Goal: Entertainment & Leisure: Consume media (video, audio)

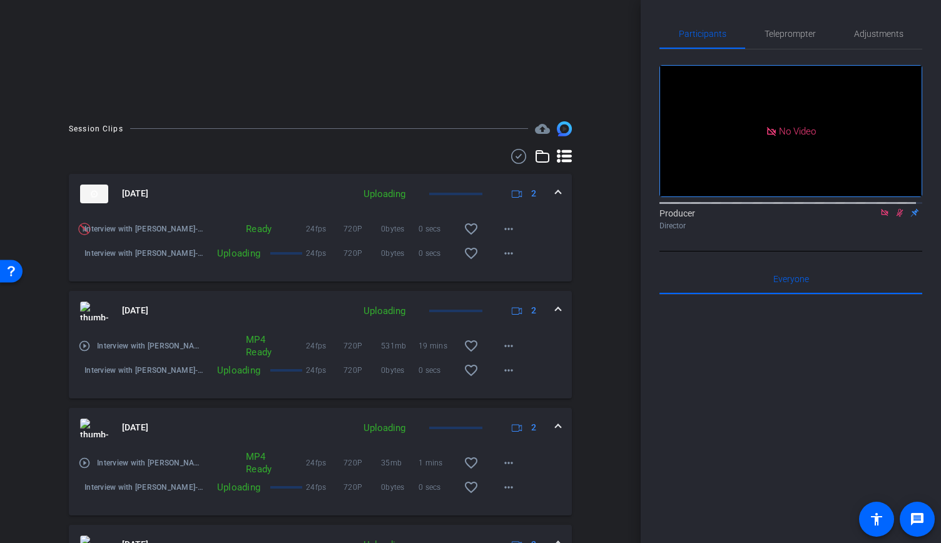
scroll to position [250, 0]
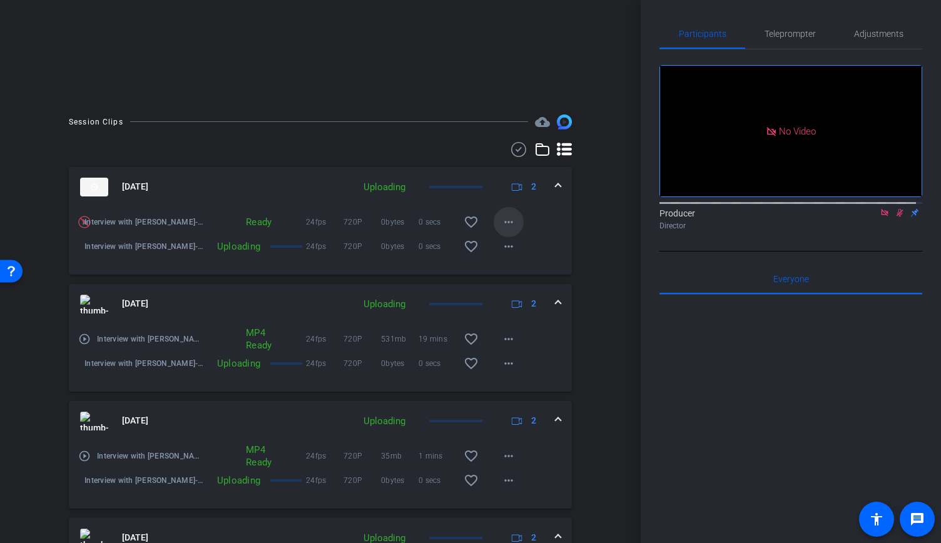
click at [501, 230] on mat-icon "more_horiz" at bounding box center [508, 222] width 15 height 15
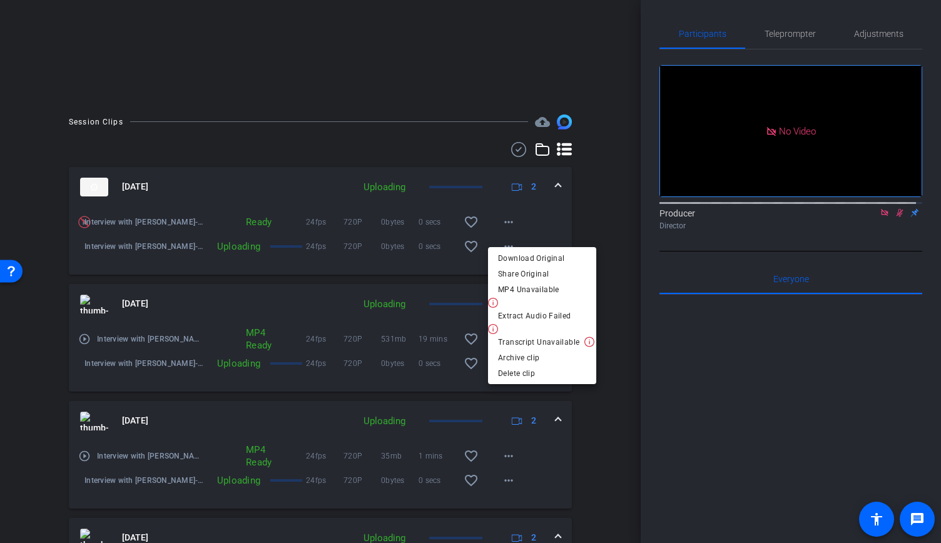
click at [670, 375] on div at bounding box center [470, 271] width 941 height 543
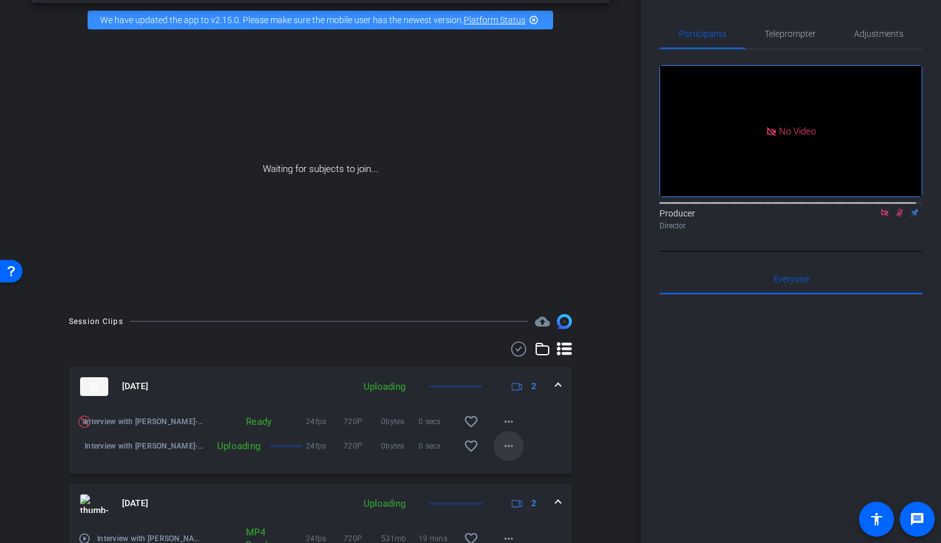
scroll to position [0, 0]
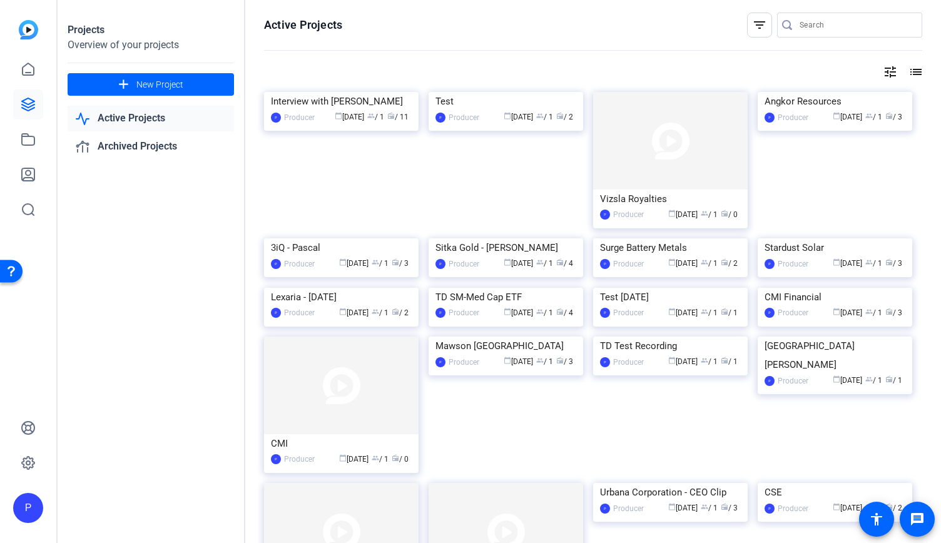
click at [335, 92] on img at bounding box center [341, 92] width 154 height 0
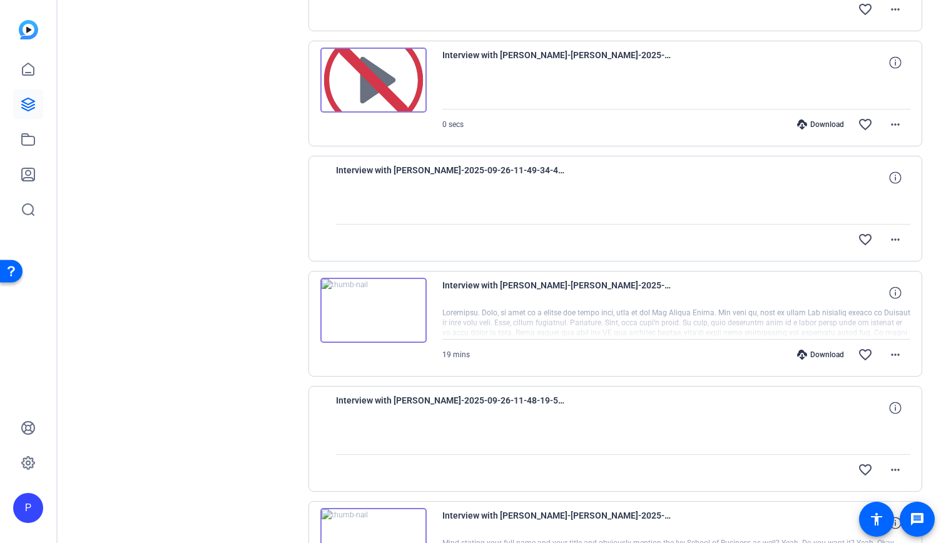
scroll to position [438, 0]
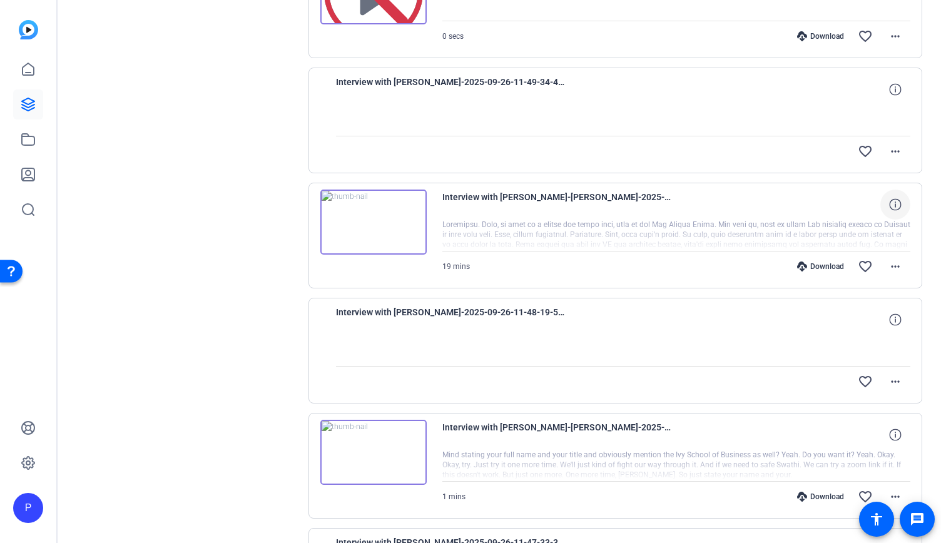
click at [889, 205] on icon at bounding box center [895, 204] width 12 height 12
drag, startPoint x: 767, startPoint y: 200, endPoint x: 874, endPoint y: 198, distance: 106.3
click at [874, 198] on div "720P 19 mins 531mb 24fps close" at bounding box center [837, 204] width 144 height 30
click at [680, 220] on div at bounding box center [676, 235] width 468 height 31
click at [889, 267] on mat-icon "more_horiz" at bounding box center [894, 266] width 15 height 15
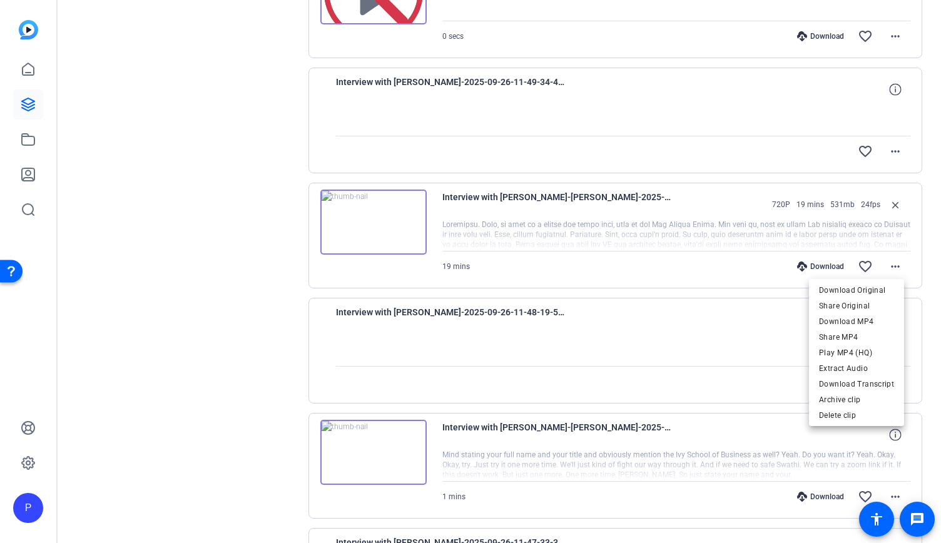
click at [921, 315] on div at bounding box center [470, 271] width 941 height 543
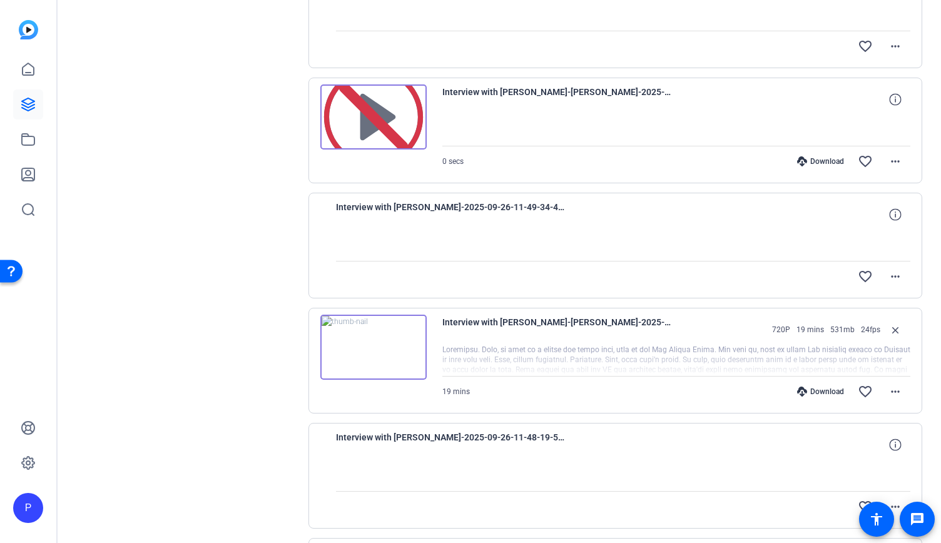
scroll to position [0, 0]
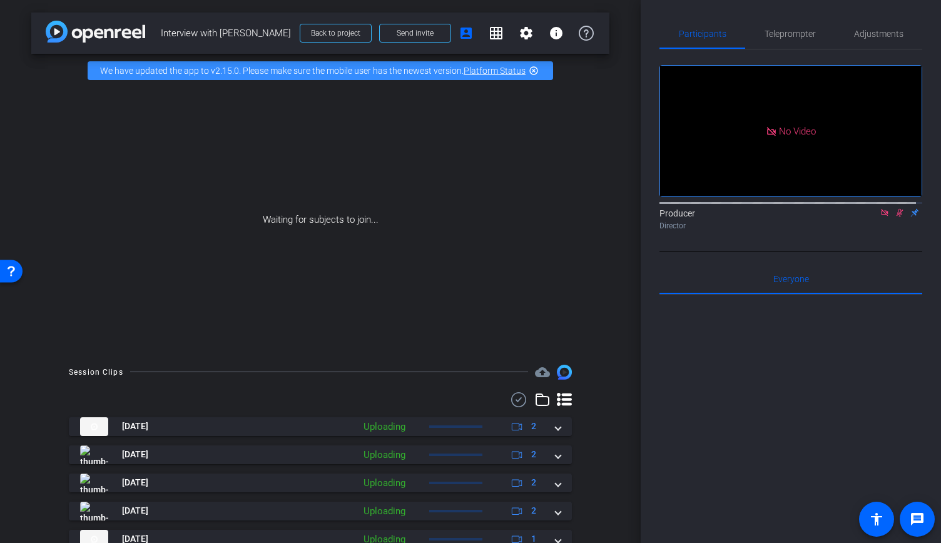
scroll to position [88, 0]
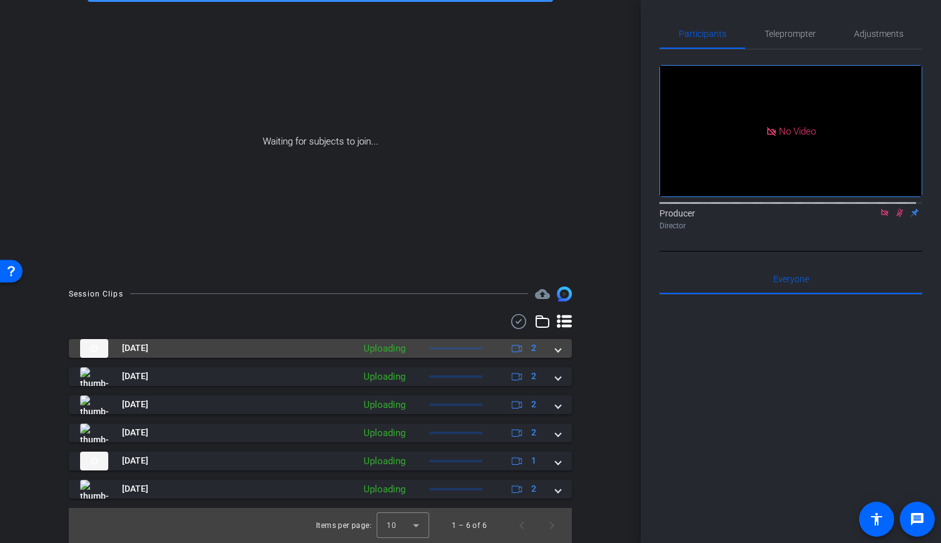
click at [555, 351] on span at bounding box center [557, 347] width 5 height 13
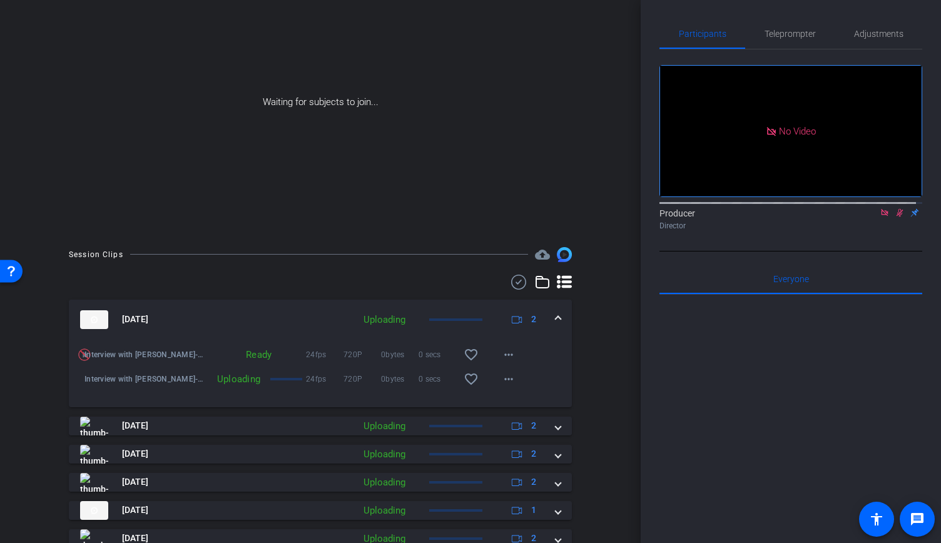
scroll to position [114, 0]
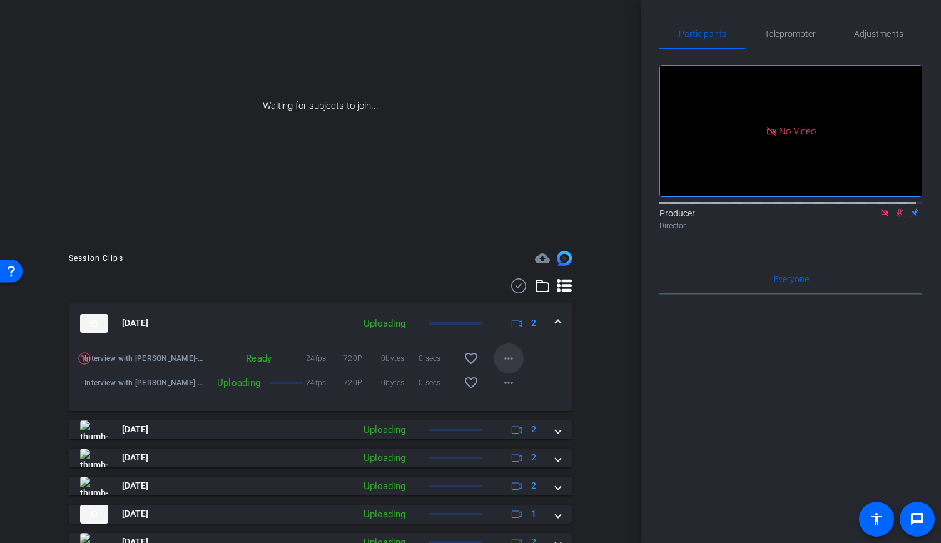
click at [501, 363] on mat-icon "more_horiz" at bounding box center [508, 358] width 15 height 15
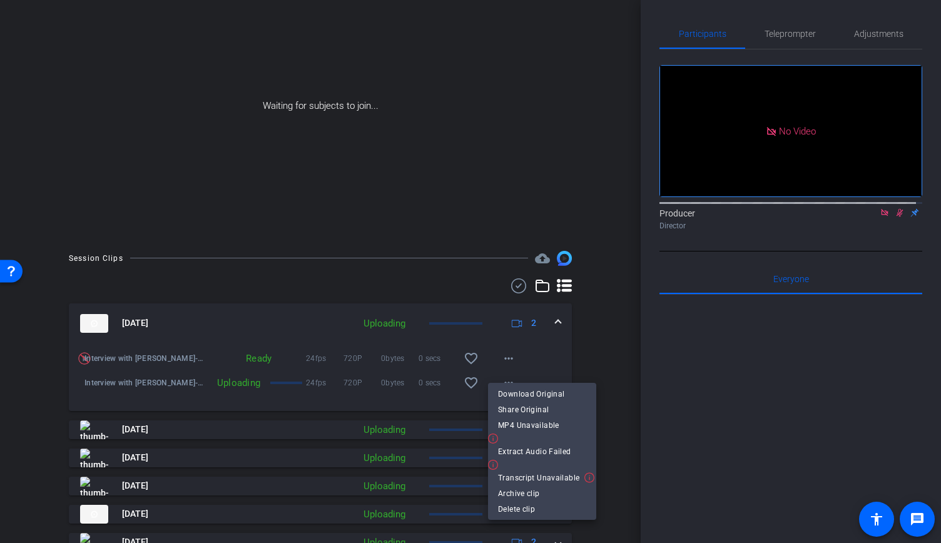
click at [658, 418] on div at bounding box center [470, 271] width 941 height 543
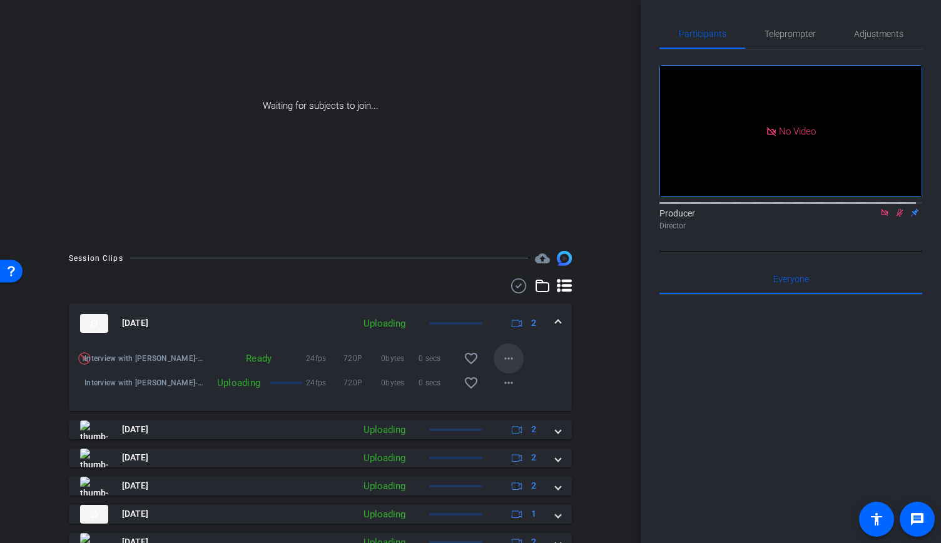
scroll to position [176, 0]
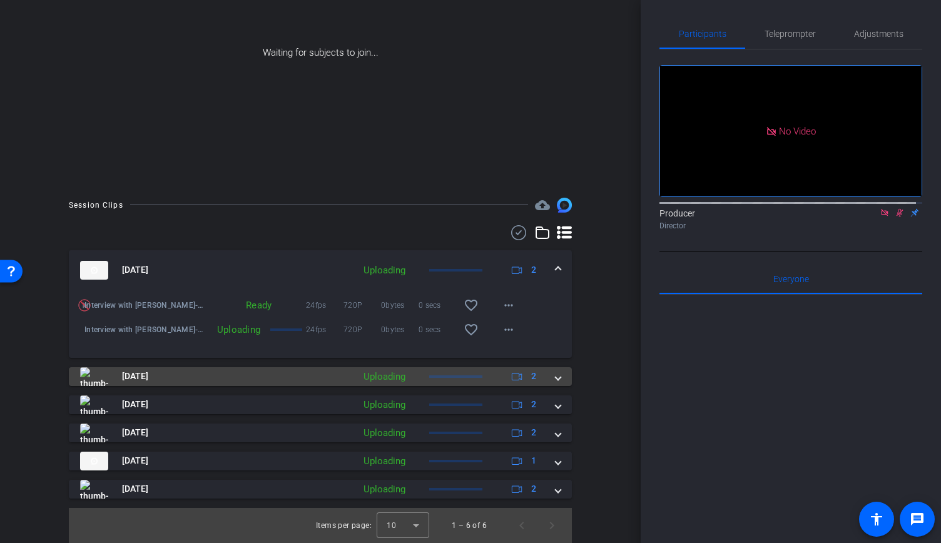
click at [548, 380] on div "Sep 26, 2025 Uploading 2" at bounding box center [317, 376] width 475 height 19
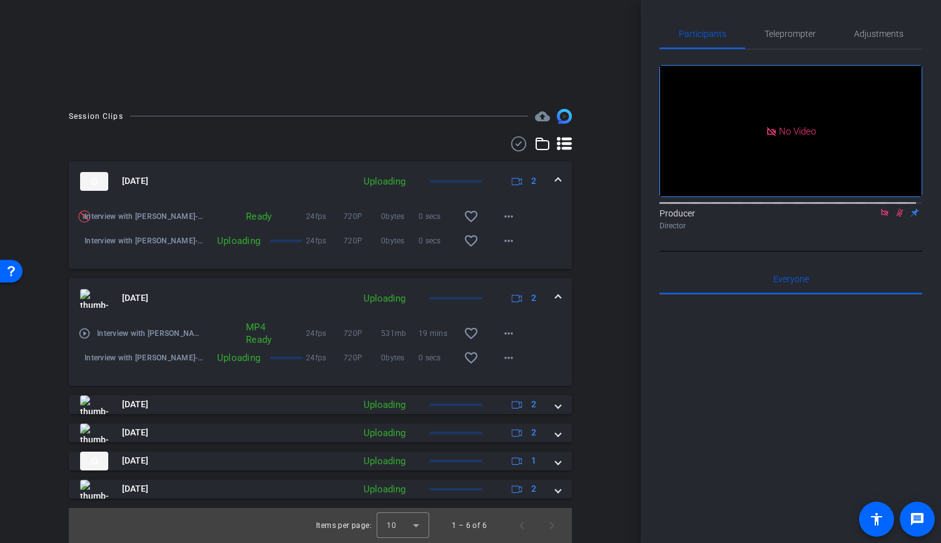
scroll to position [265, 0]
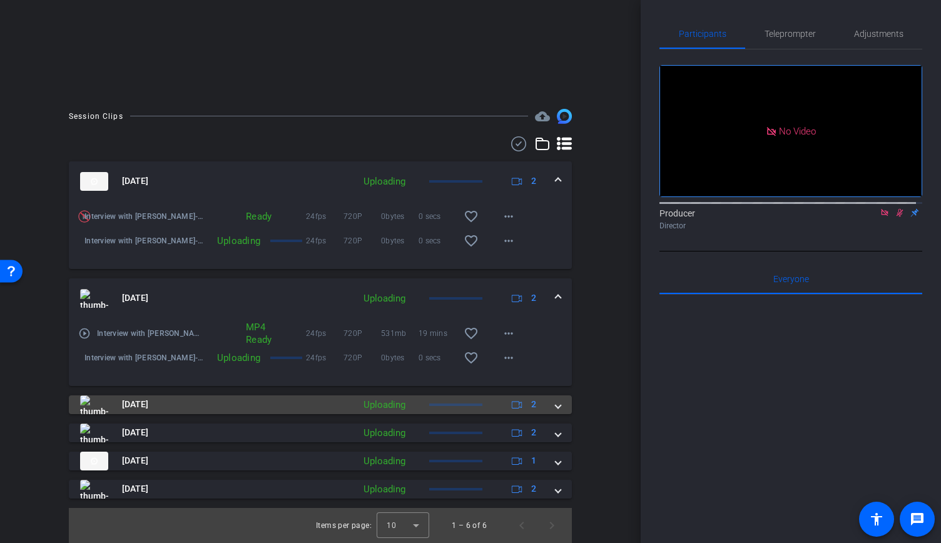
click at [555, 405] on span at bounding box center [557, 404] width 5 height 13
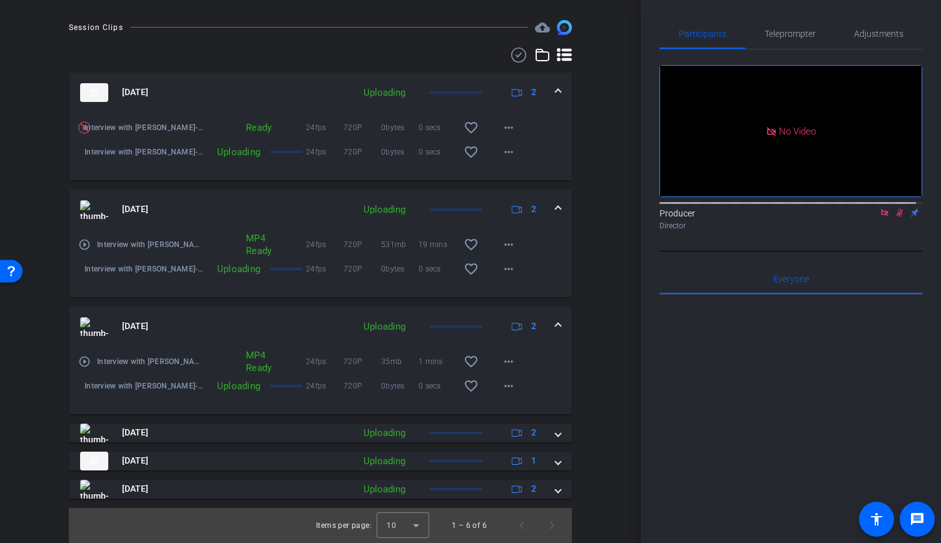
scroll to position [354, 0]
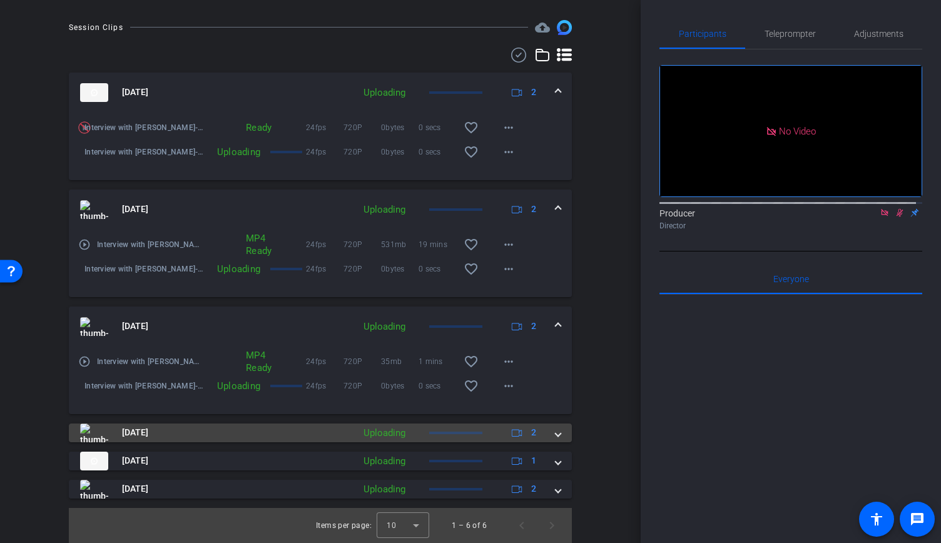
click at [555, 433] on span at bounding box center [557, 432] width 5 height 13
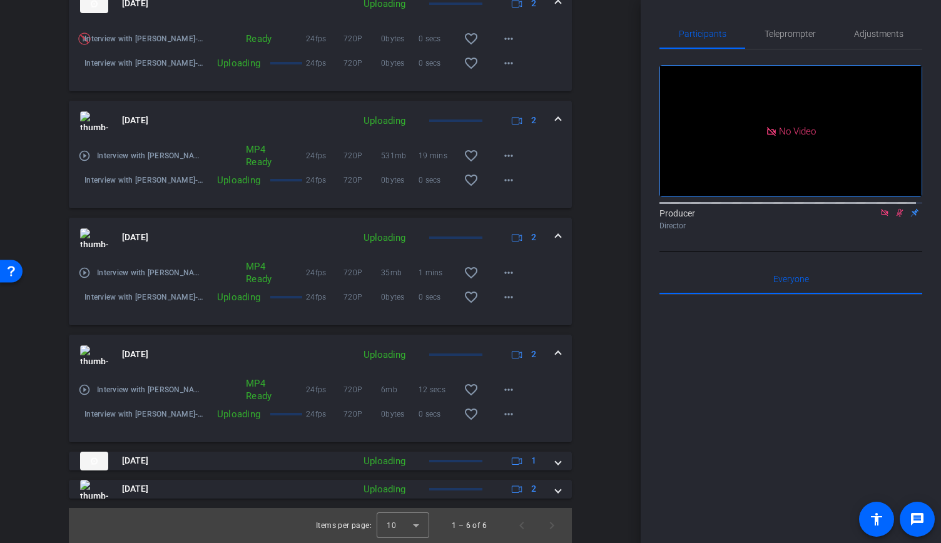
scroll to position [443, 0]
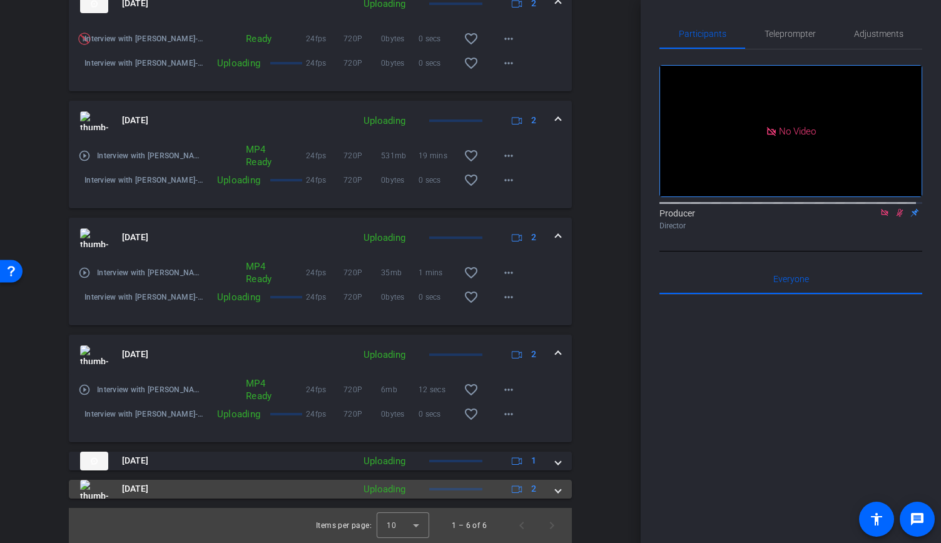
click at [555, 487] on mat-expansion-panel-header "Sep 26, 2025 Uploading 2" at bounding box center [320, 489] width 503 height 19
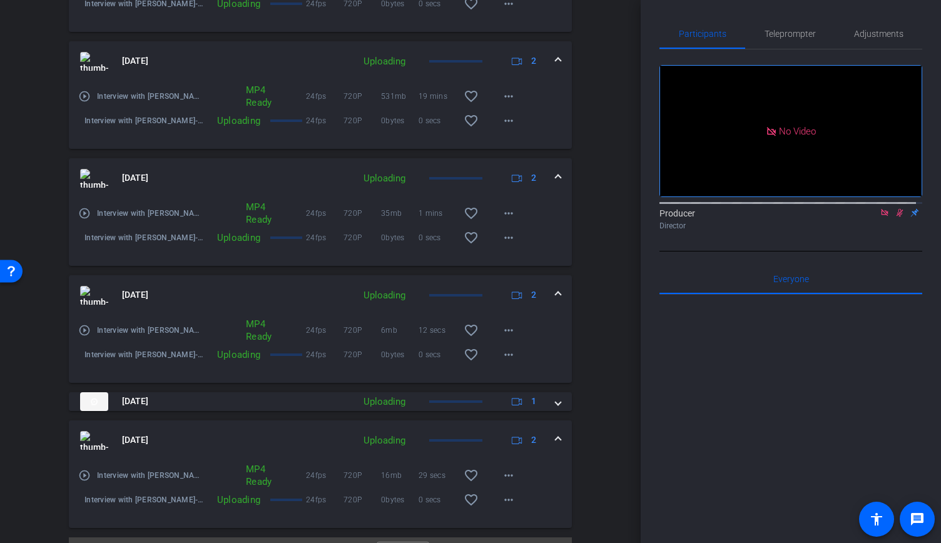
scroll to position [469, 0]
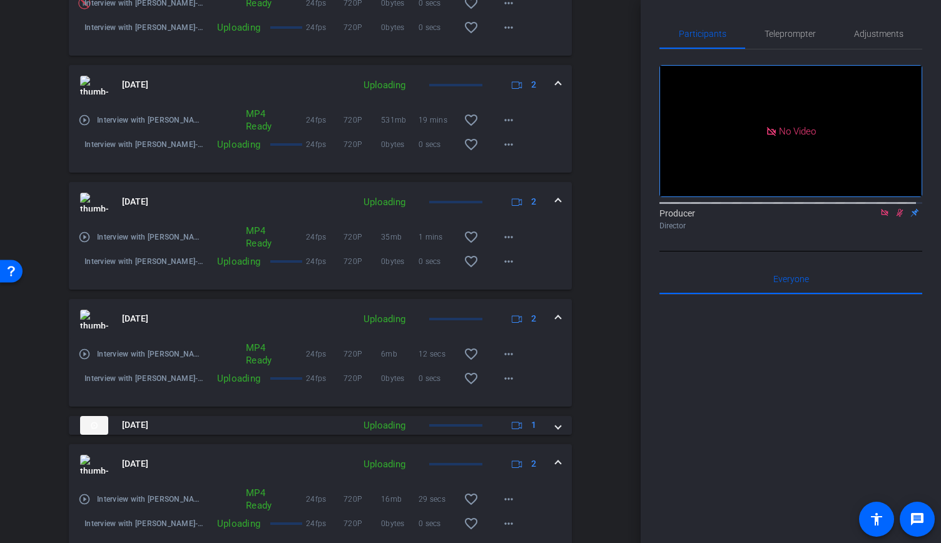
click at [83, 505] on mat-icon "play_circle_outline" at bounding box center [84, 499] width 13 height 13
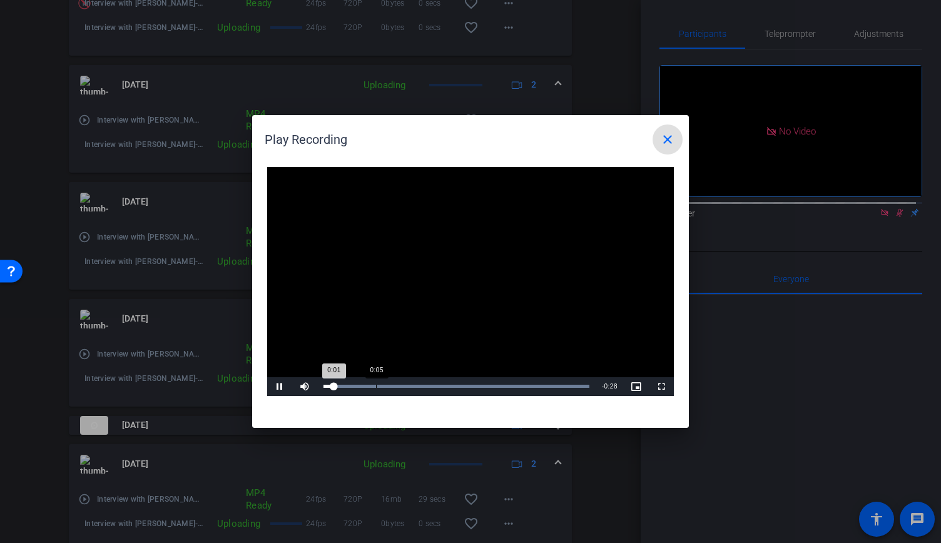
click at [375, 388] on div "Loaded : 100.00% 0:05 0:01" at bounding box center [456, 386] width 278 height 19
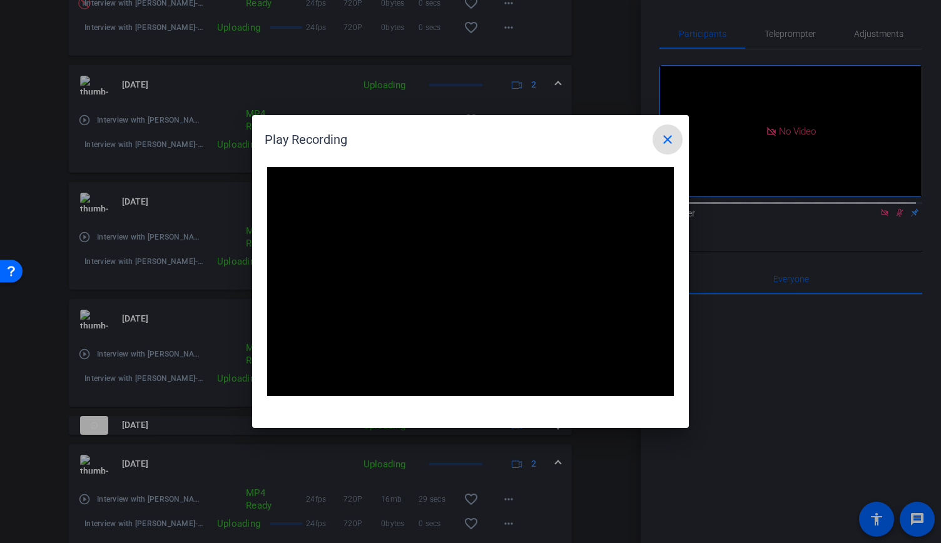
click at [664, 139] on mat-icon "close" at bounding box center [667, 139] width 15 height 15
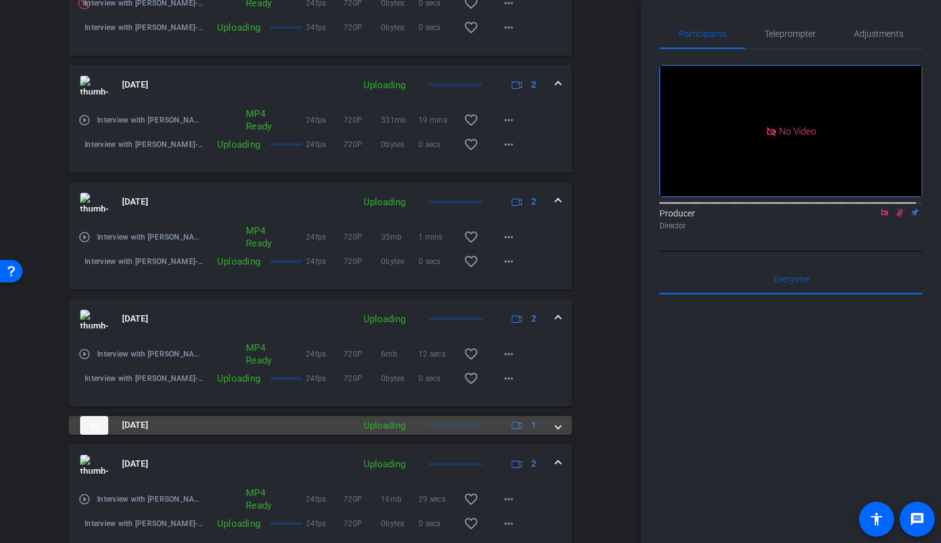
click at [557, 435] on mat-expansion-panel-header "Sep 26, 2025 Uploading 1" at bounding box center [320, 425] width 503 height 19
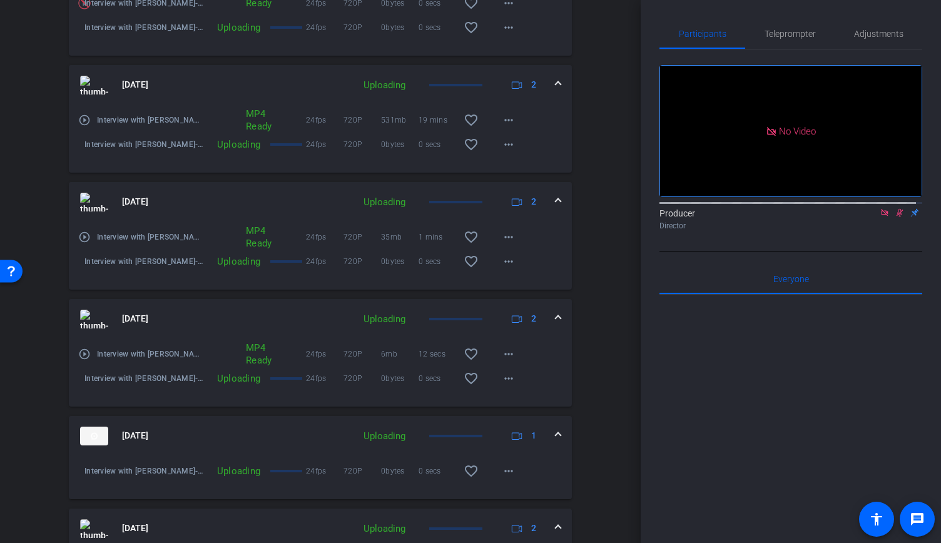
click at [83, 360] on mat-icon "play_circle_outline" at bounding box center [84, 354] width 13 height 13
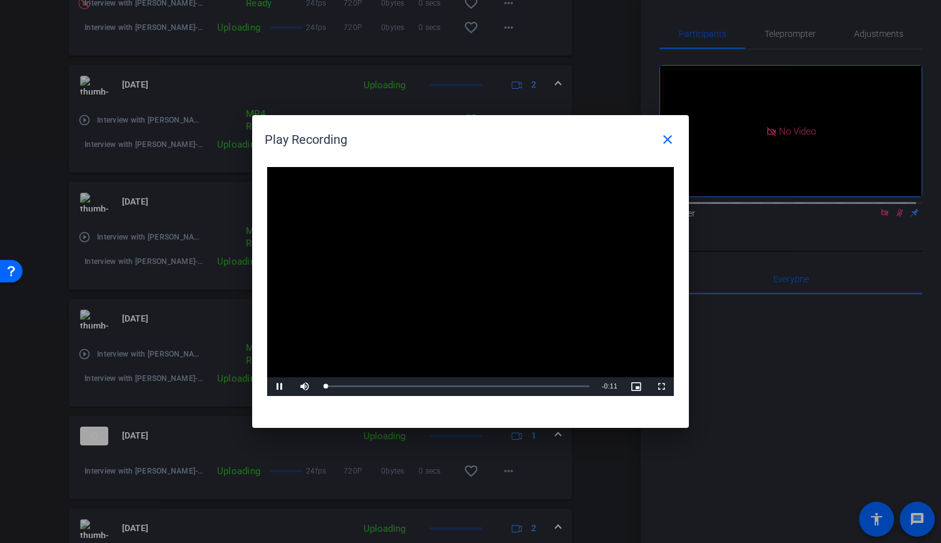
click at [453, 281] on video "Video Player" at bounding box center [470, 281] width 407 height 229
click at [670, 141] on mat-icon "close" at bounding box center [667, 139] width 15 height 15
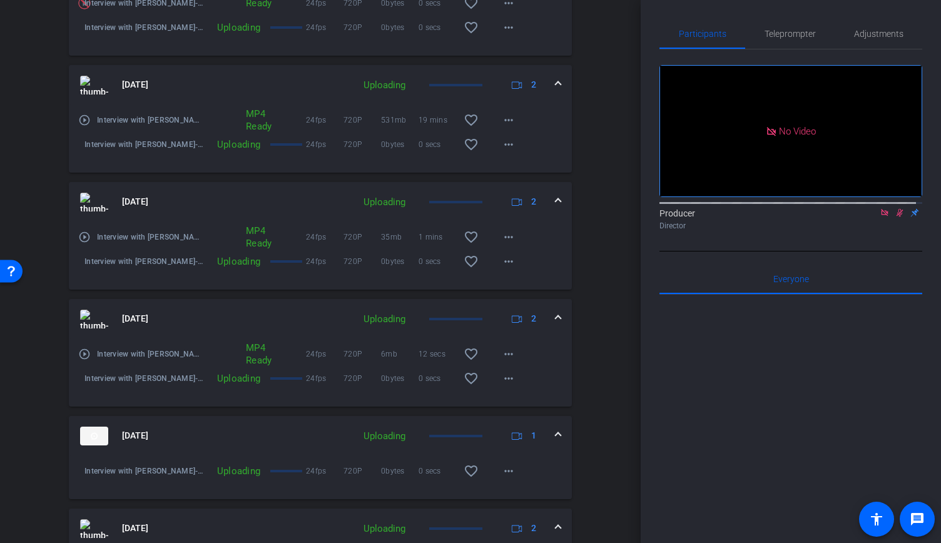
click at [86, 243] on mat-icon "play_circle_outline" at bounding box center [84, 237] width 13 height 13
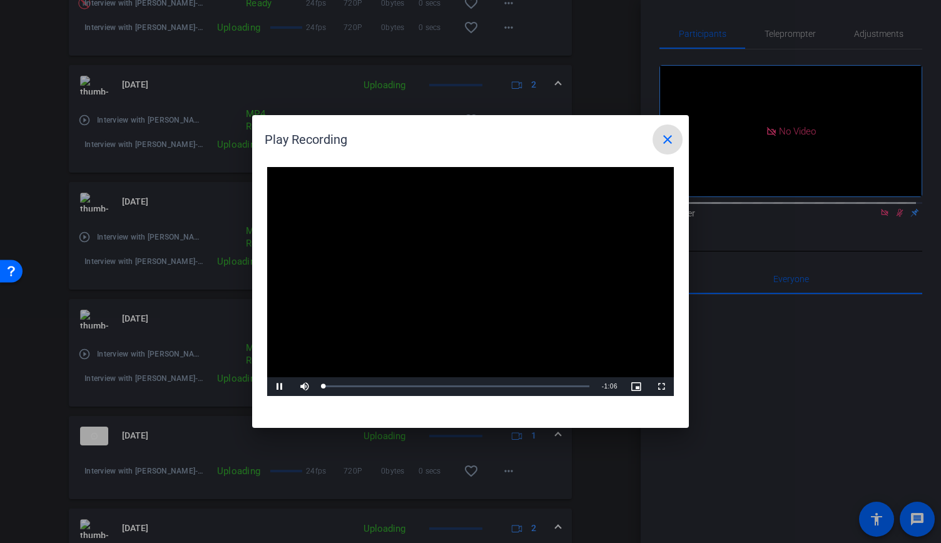
click at [443, 278] on video "Video Player" at bounding box center [470, 281] width 407 height 229
click at [436, 309] on video "Video Player" at bounding box center [470, 281] width 407 height 229
click at [661, 138] on mat-icon "close" at bounding box center [667, 139] width 15 height 15
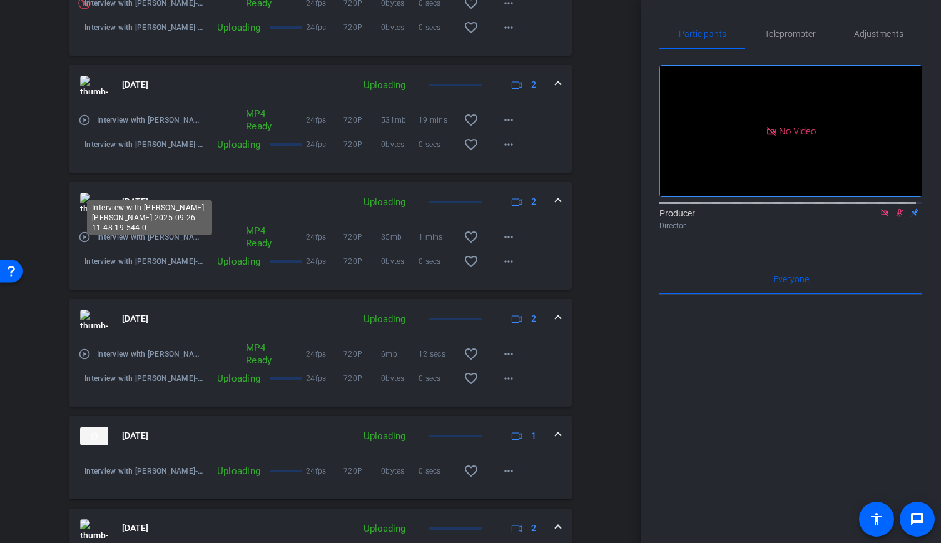
scroll to position [407, 0]
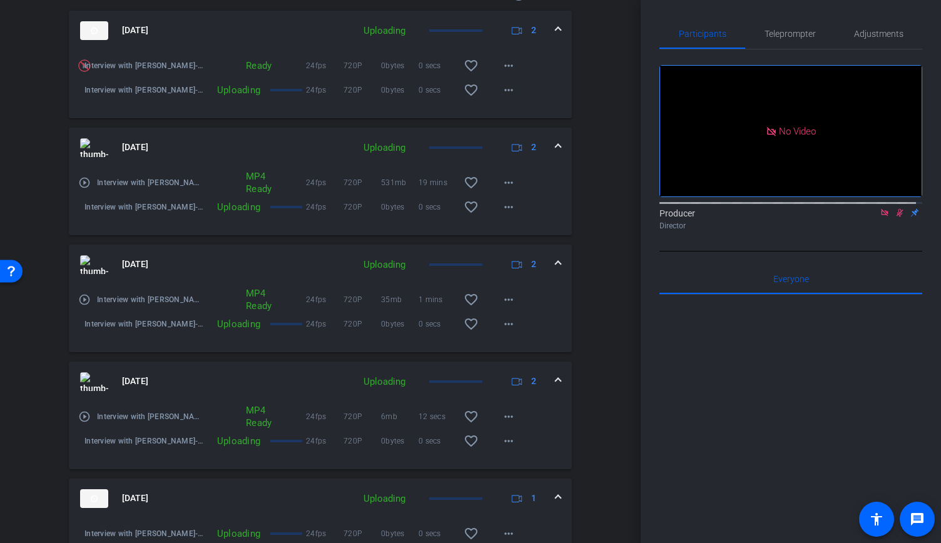
click at [88, 189] on mat-icon "play_circle_outline" at bounding box center [84, 182] width 13 height 13
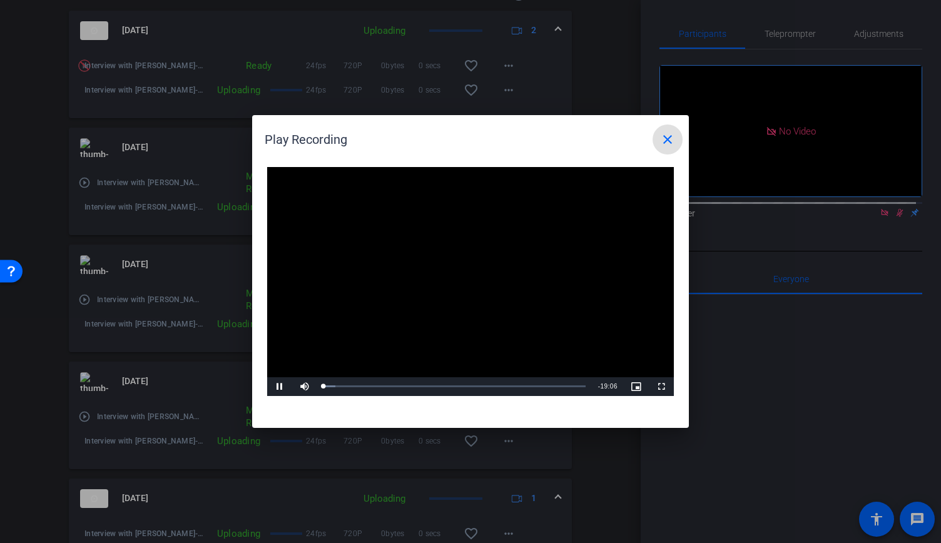
click at [466, 275] on video "Video Player" at bounding box center [470, 281] width 407 height 229
click at [280, 386] on span "Video Player" at bounding box center [279, 386] width 25 height 0
click at [347, 386] on div "Loaded : 4.61% 01:43 00:01" at bounding box center [454, 386] width 262 height 3
click at [379, 386] on div "04:03" at bounding box center [379, 386] width 1 height 3
click at [441, 387] on div "Loaded : 28.58% 08:04 04:06" at bounding box center [454, 386] width 262 height 3
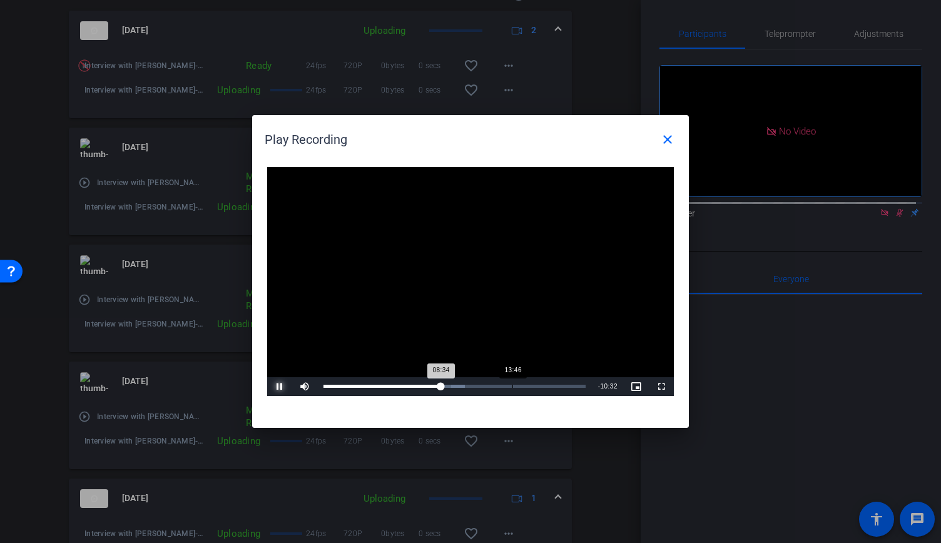
click at [518, 387] on div "Loaded : 54.00% 13:46 08:34" at bounding box center [454, 386] width 262 height 3
click at [662, 139] on mat-icon "close" at bounding box center [667, 139] width 15 height 15
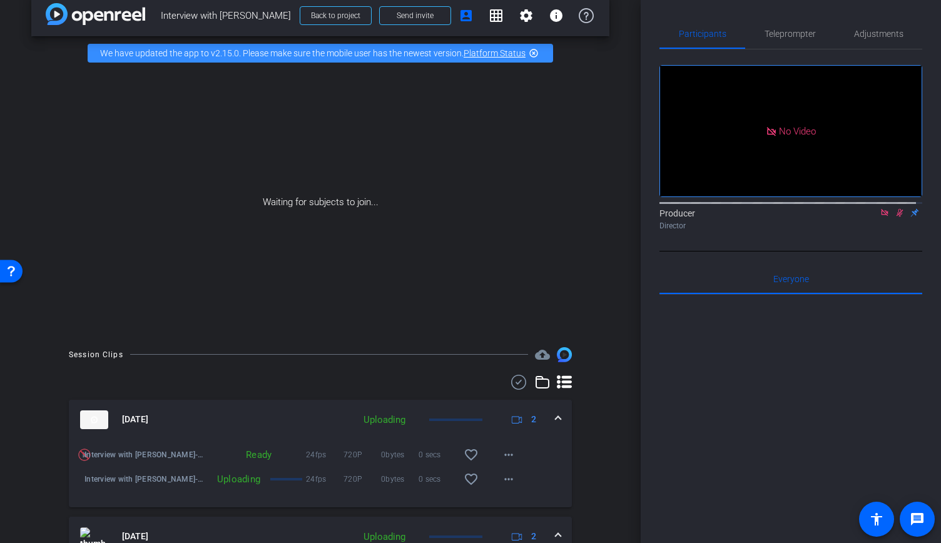
scroll to position [0, 0]
